Goal: Task Accomplishment & Management: Manage account settings

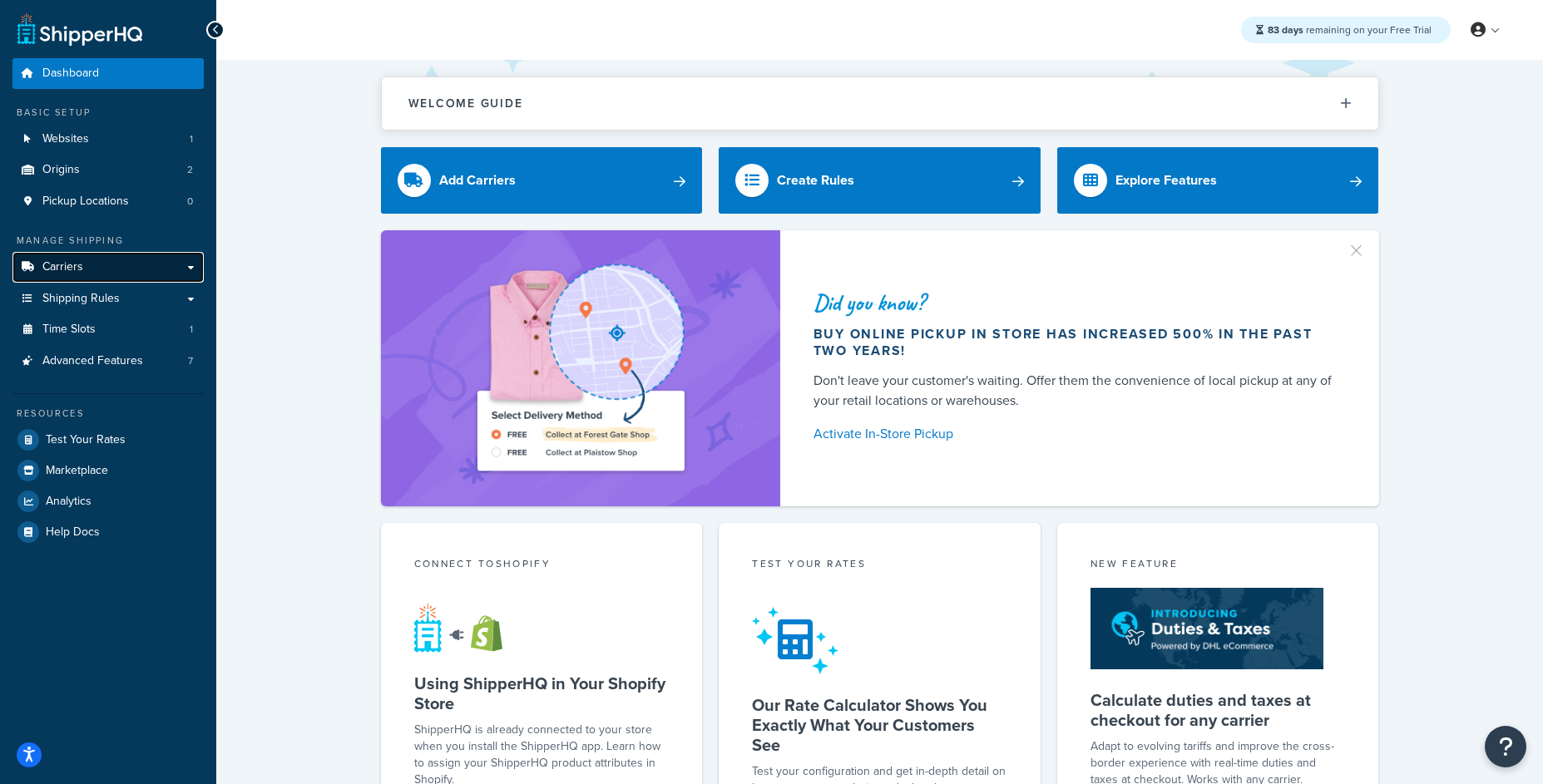
click at [130, 267] on link "Carriers" at bounding box center [108, 267] width 191 height 31
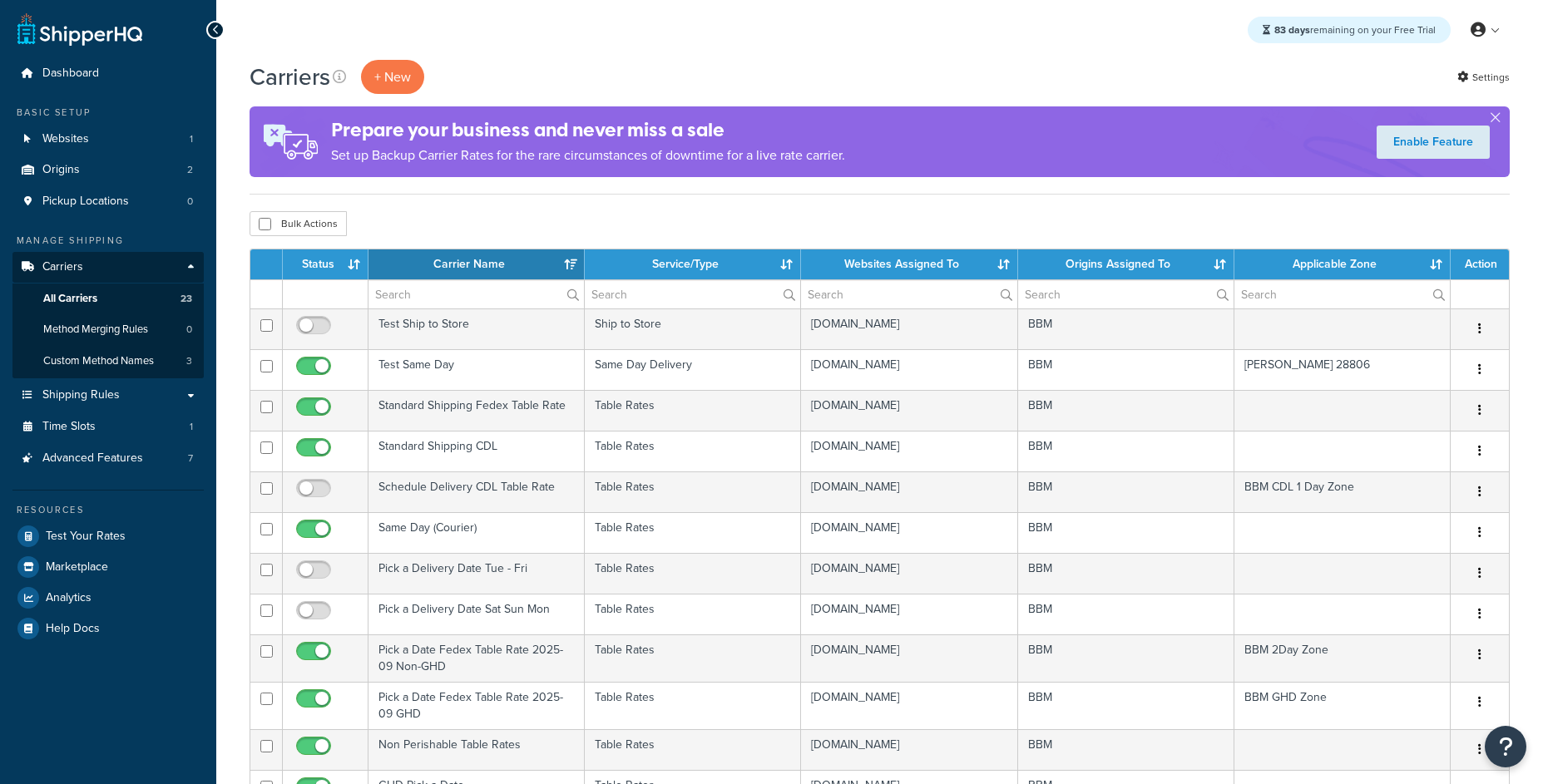
select select "15"
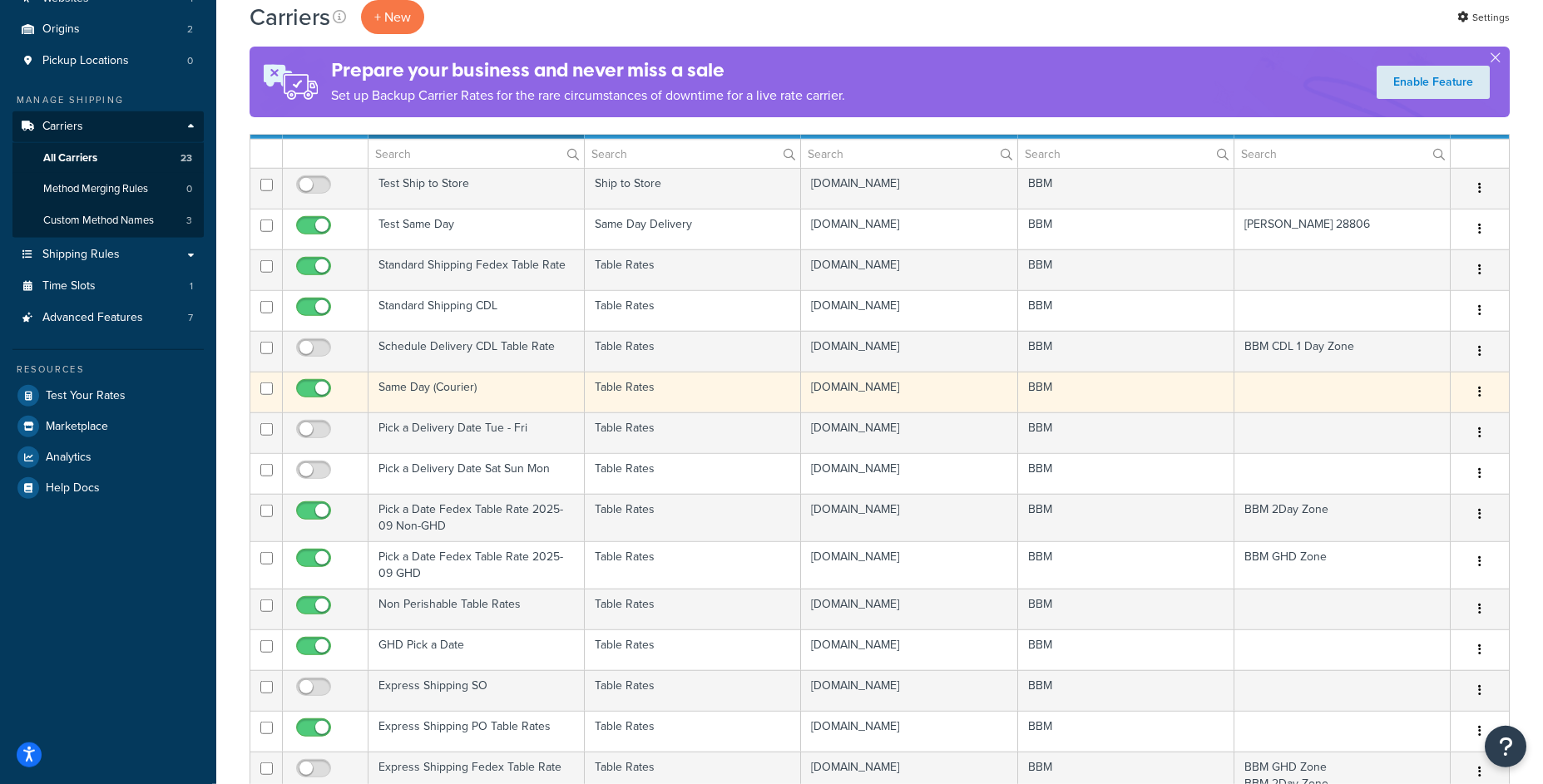
scroll to position [133, 0]
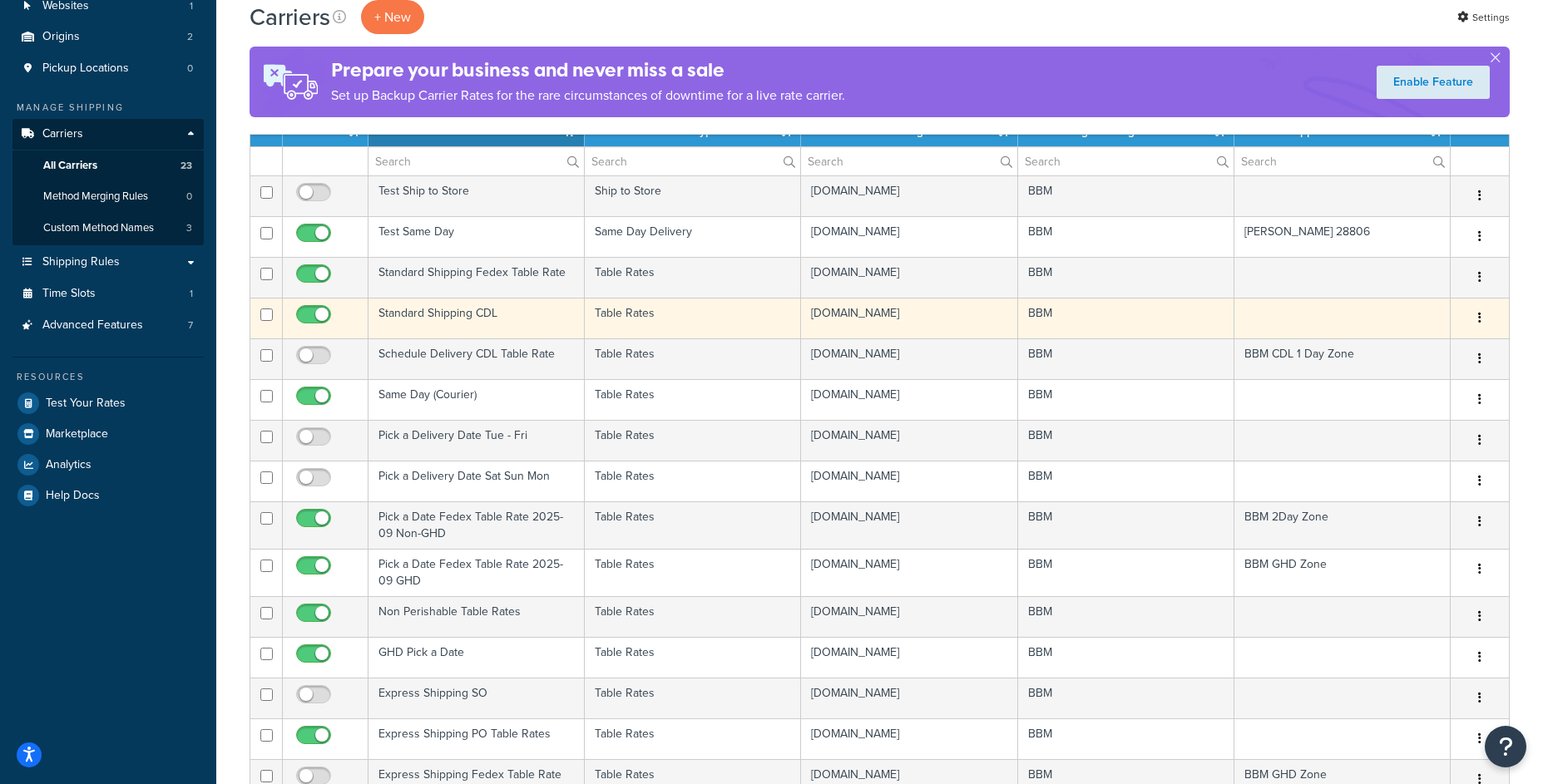
click at [532, 333] on td "Standard Shipping CDL" at bounding box center [476, 318] width 216 height 41
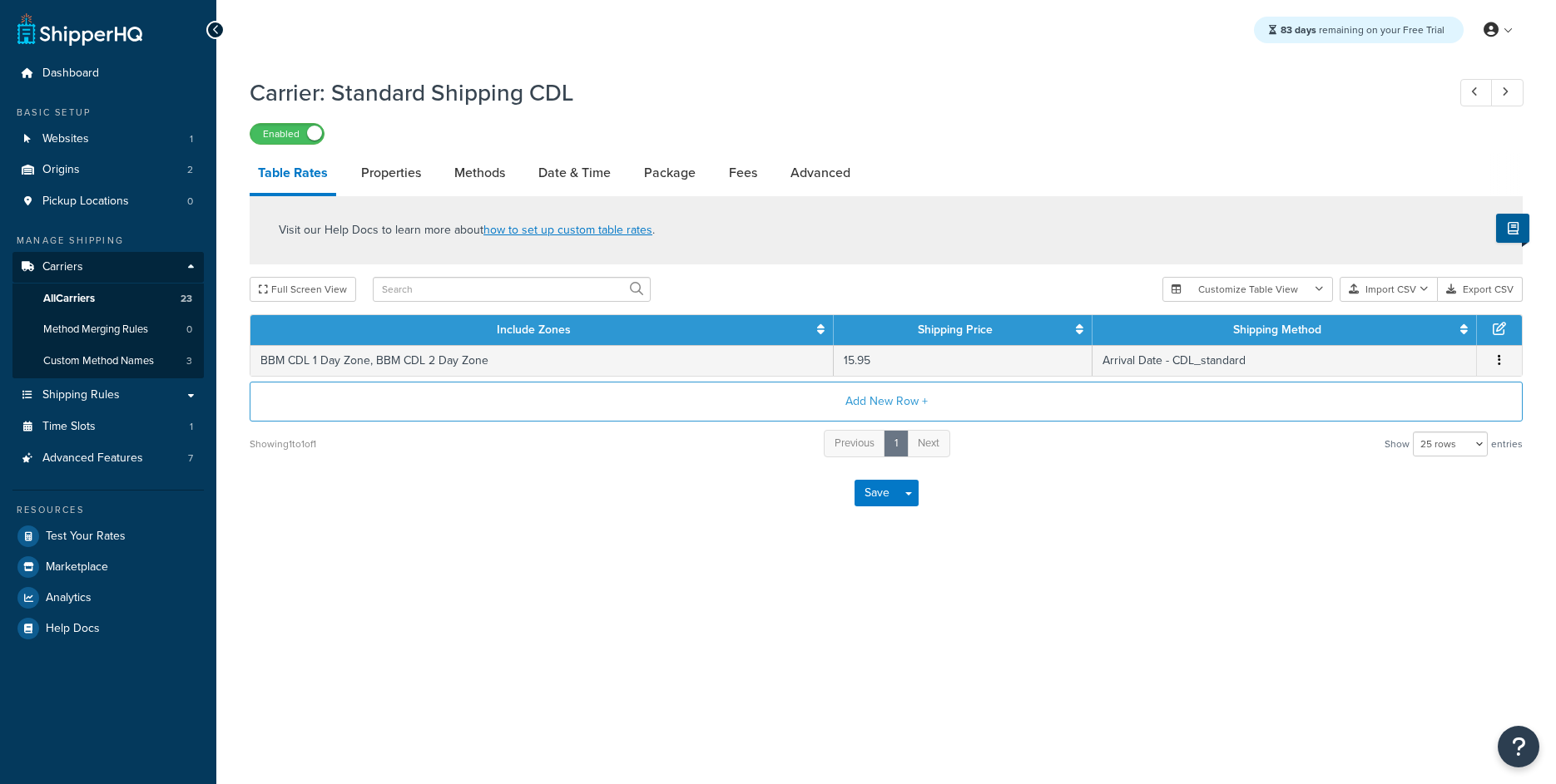
select select "25"
click at [452, 186] on link "Methods" at bounding box center [480, 172] width 68 height 40
select select "25"
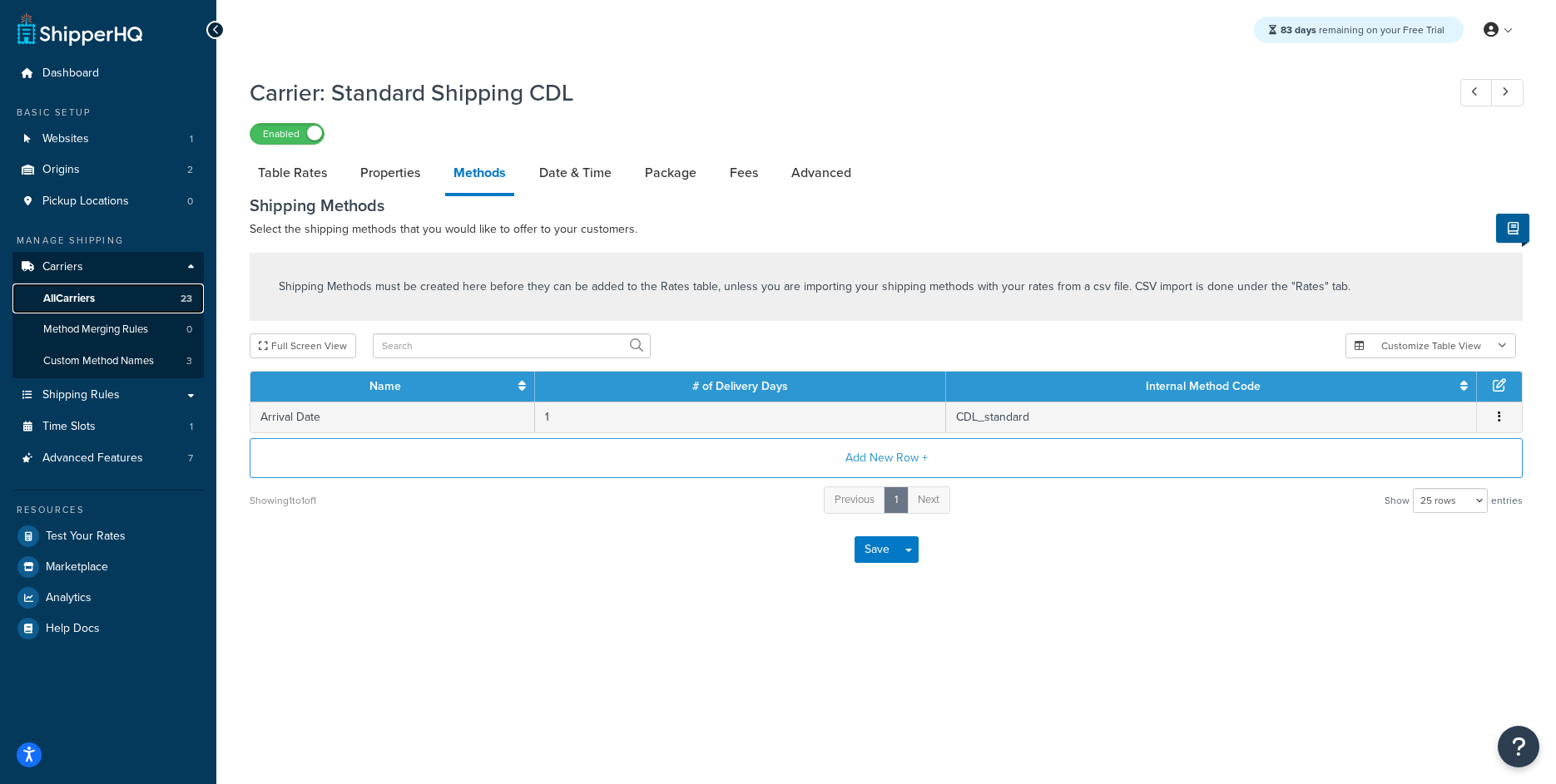
click at [107, 299] on link "All Carriers 23" at bounding box center [108, 299] width 191 height 31
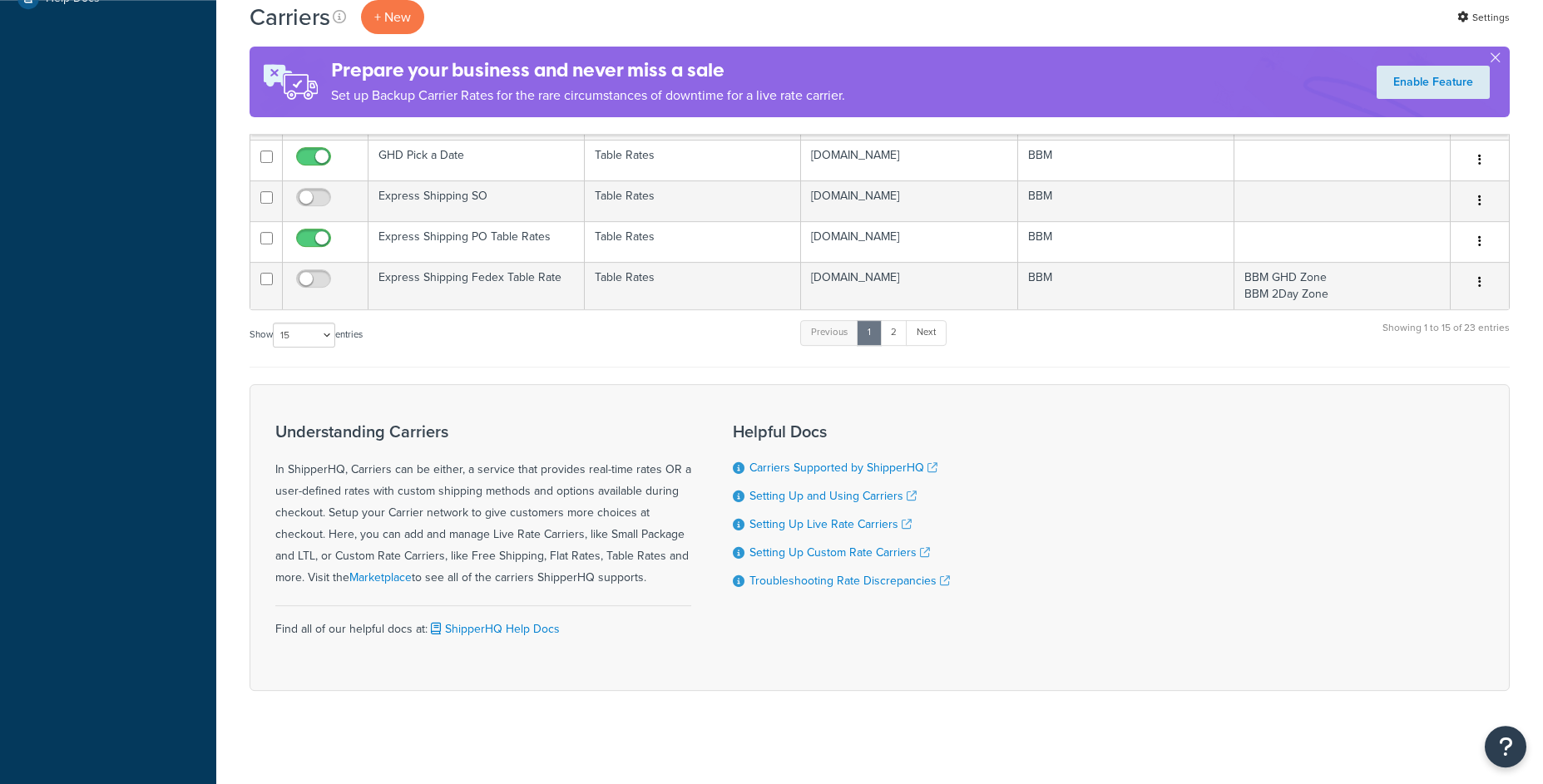
scroll to position [637, 0]
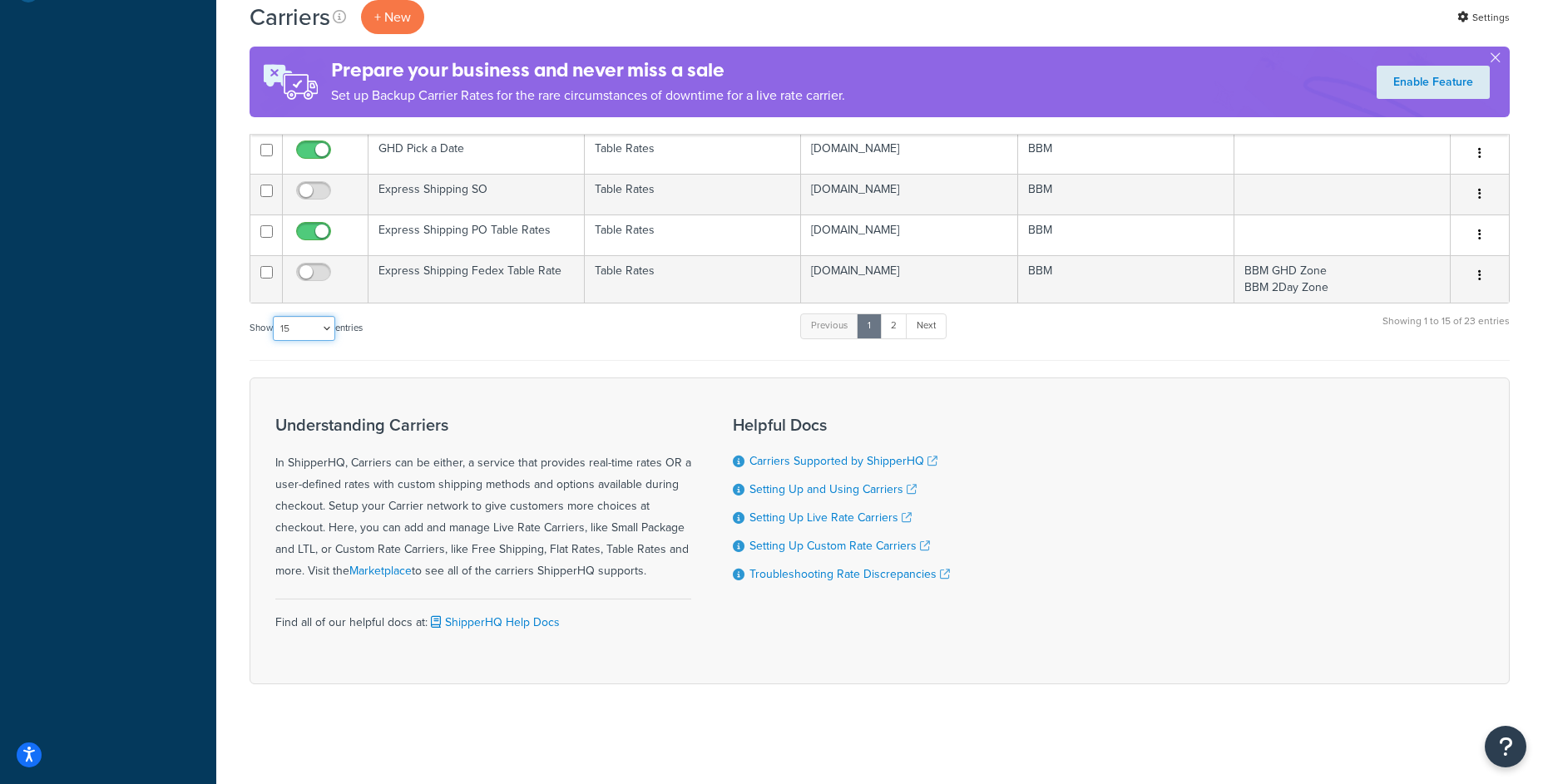
select select "25"
click option "25" at bounding box center [0, 0] width 0 height 0
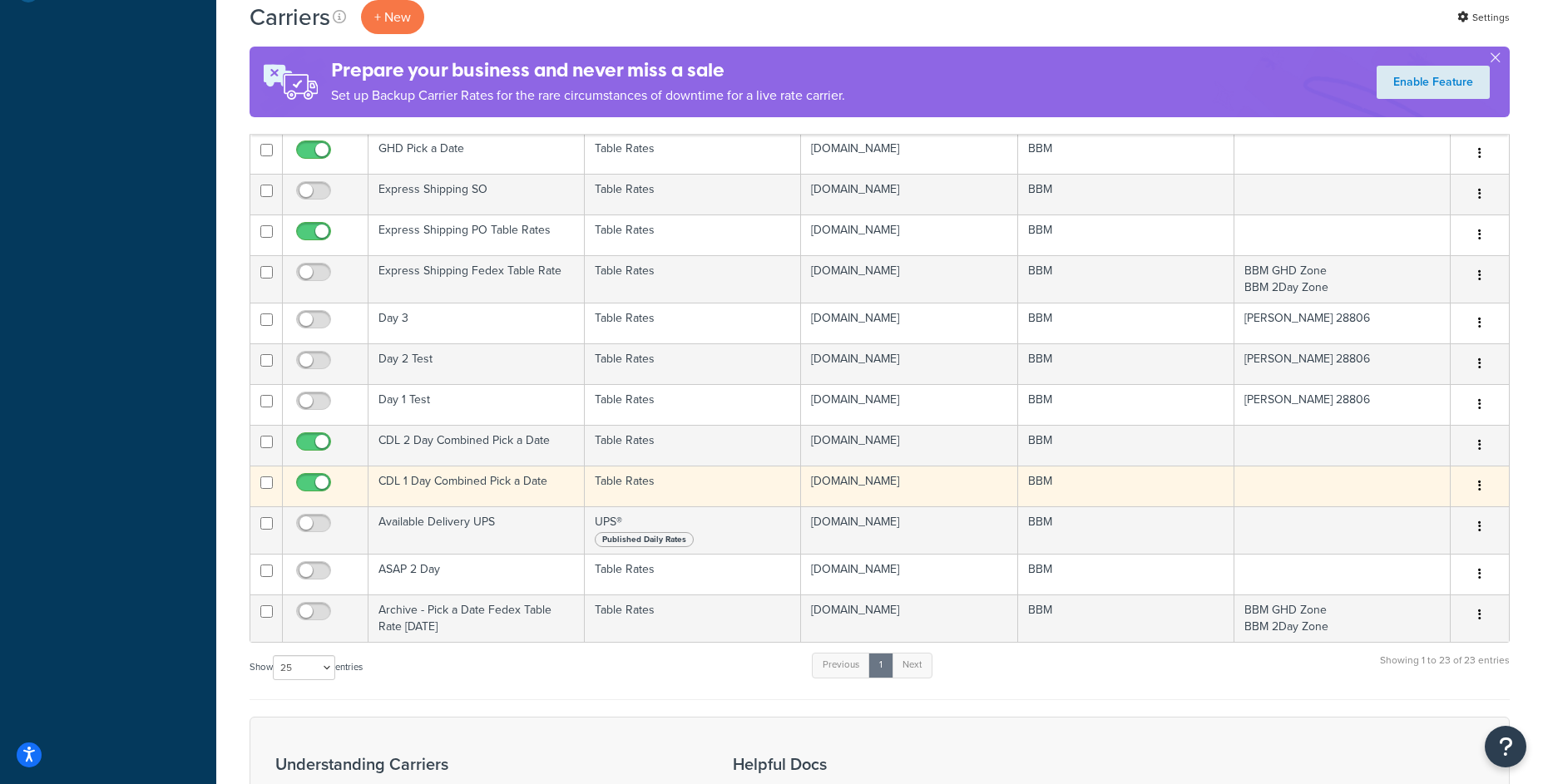
click at [520, 485] on td "CDL 1 Day Combined Pick a Date" at bounding box center [476, 486] width 216 height 41
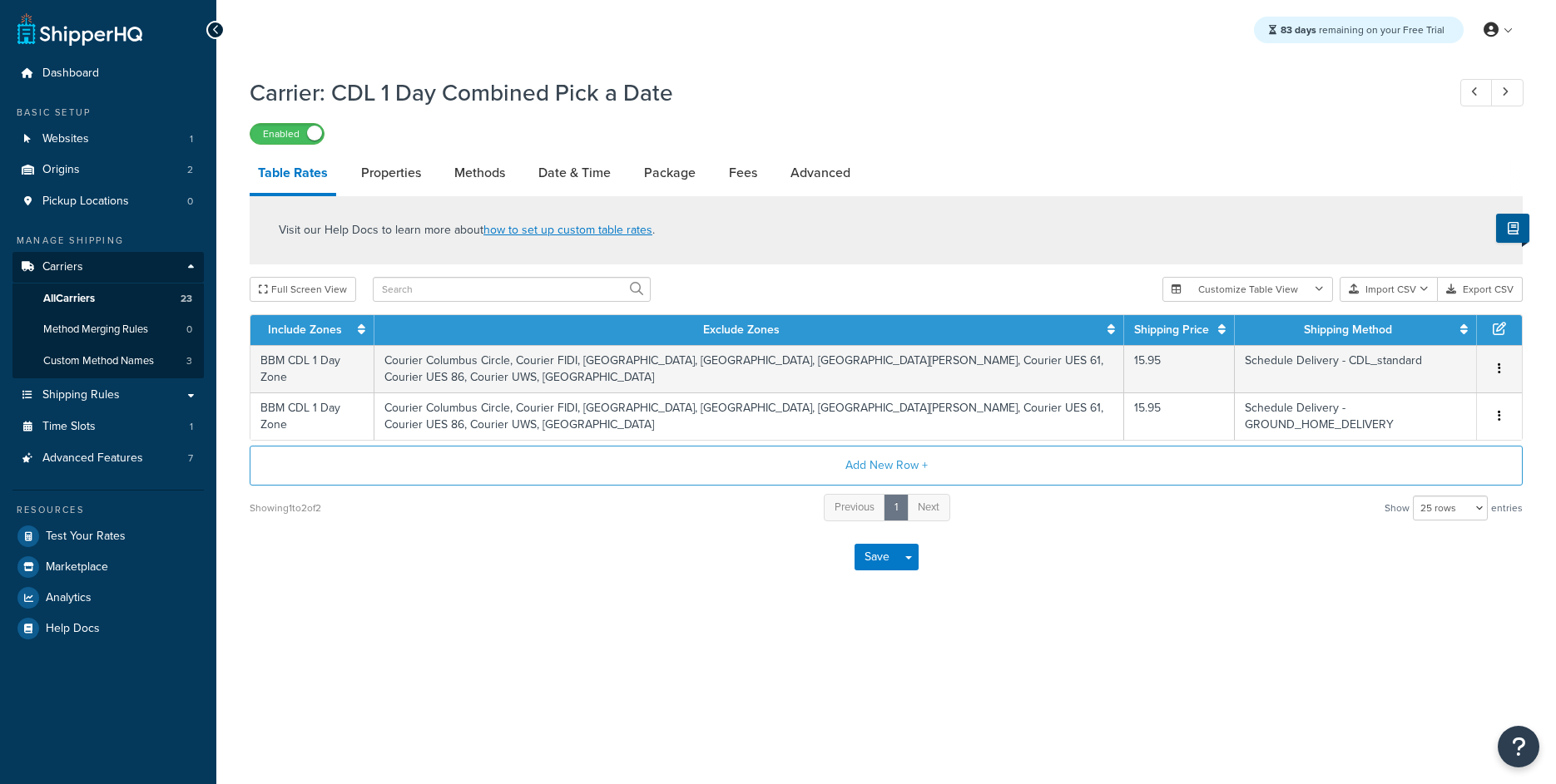
select select "25"
click at [397, 180] on link "Properties" at bounding box center [391, 172] width 77 height 40
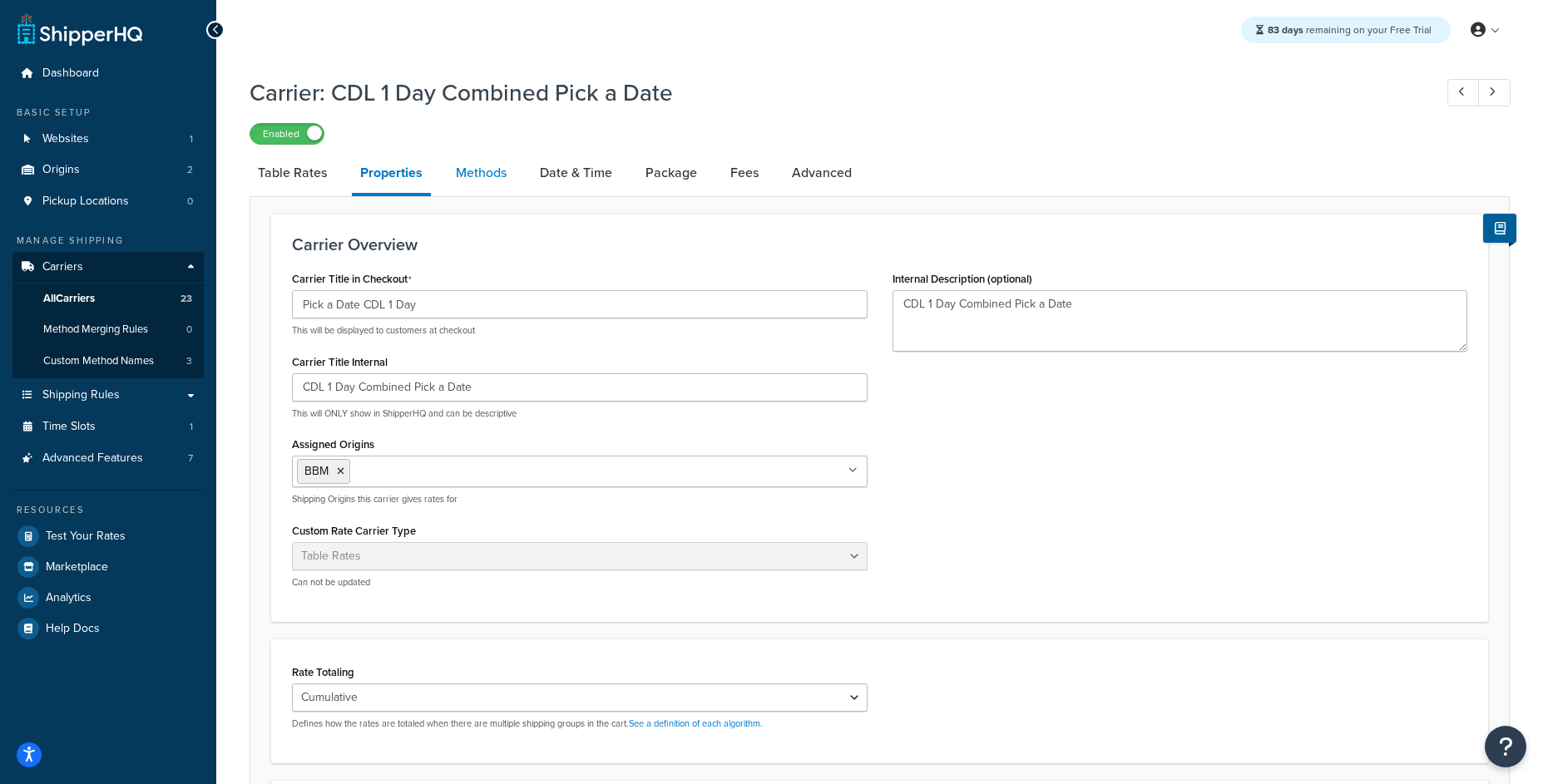
click at [483, 175] on link "Methods" at bounding box center [482, 172] width 68 height 40
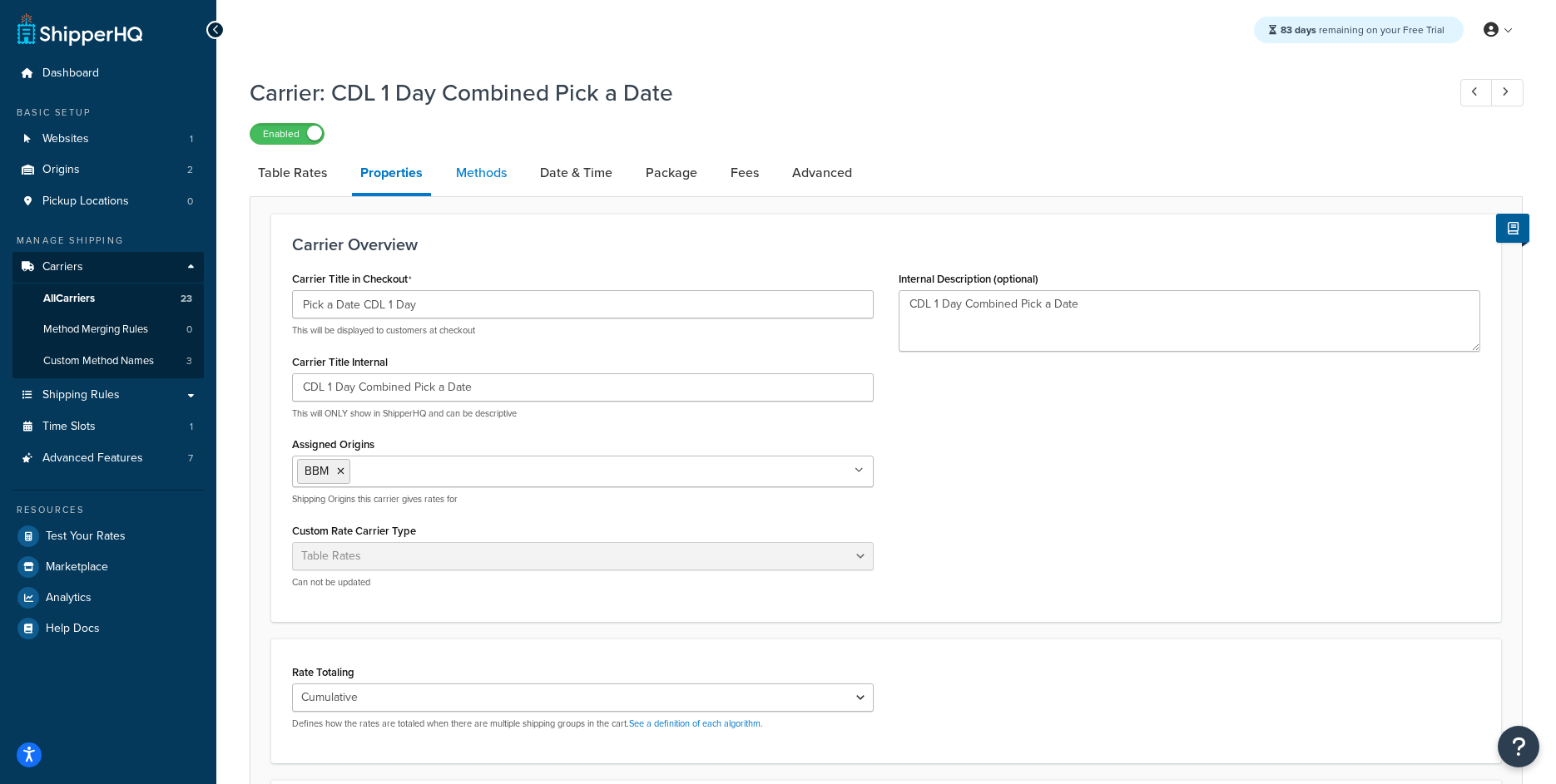
select select "25"
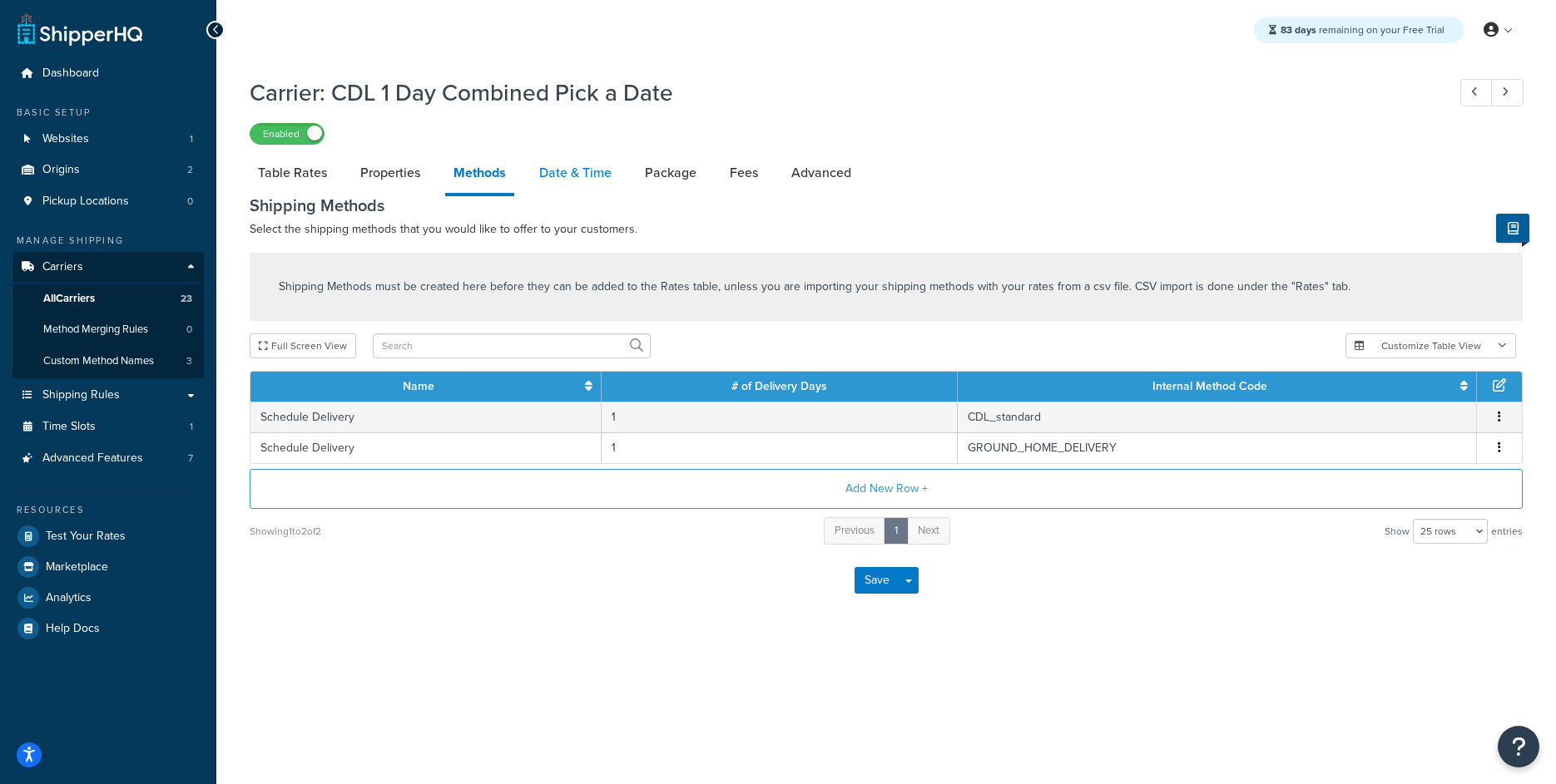
click at [566, 169] on link "Date & Time" at bounding box center [576, 172] width 89 height 40
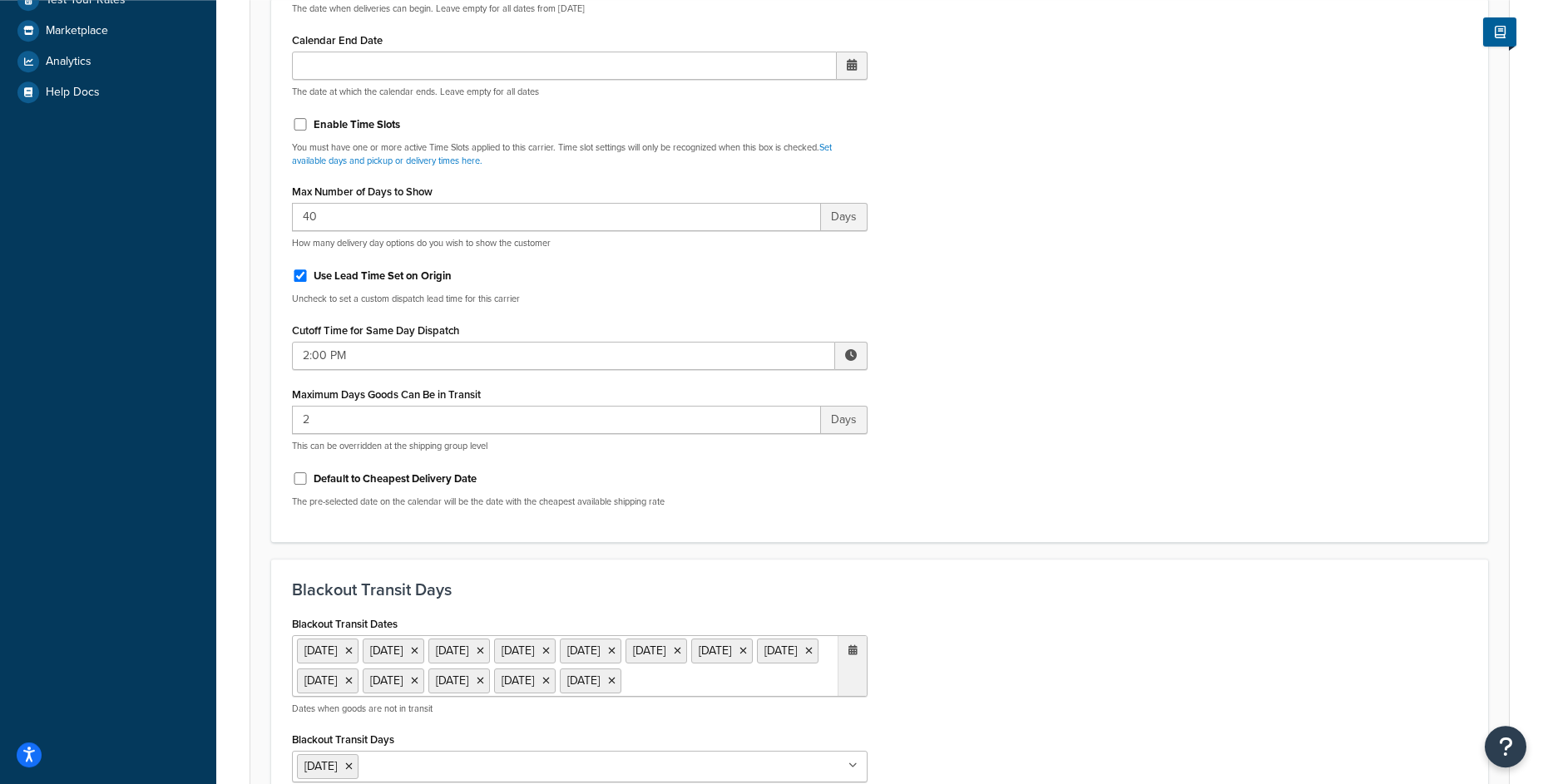
scroll to position [459, 0]
